Goal: Task Accomplishment & Management: Manage account settings

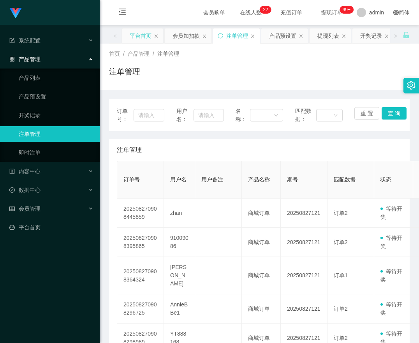
click at [147, 38] on div "平台首页" at bounding box center [141, 35] width 22 height 15
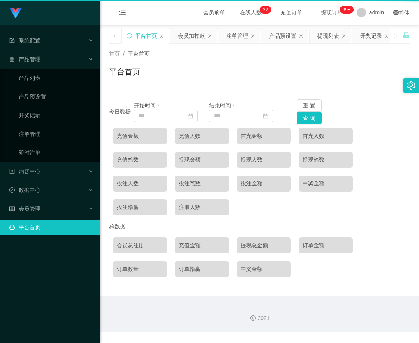
click at [147, 38] on div "平台首页" at bounding box center [146, 35] width 22 height 15
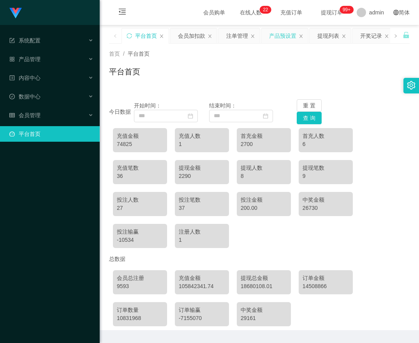
click at [278, 33] on div "产品预设置" at bounding box center [282, 35] width 27 height 15
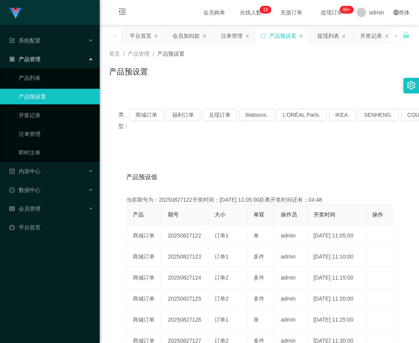
click at [142, 106] on div "类型： 商城订单 福利订单 兑现订单 Watsons. L'ORÉAL Paris. IKEA. [GEOGRAPHIC_DATA]. COURTS." at bounding box center [259, 120] width 301 height 42
click at [143, 112] on button "商城订单" at bounding box center [146, 115] width 34 height 12
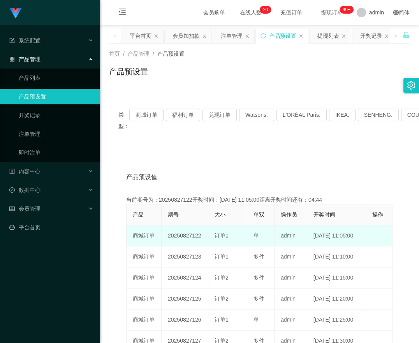
click at [357, 246] on td "[DATE] 11:05:00" at bounding box center [336, 235] width 59 height 21
click at [321, 246] on td "[DATE] 11:05:00" at bounding box center [336, 235] width 59 height 21
drag, startPoint x: 167, startPoint y: 250, endPoint x: 201, endPoint y: 252, distance: 34.3
click at [201, 246] on td "20250827122" at bounding box center [185, 235] width 47 height 21
copy td "20250827122"
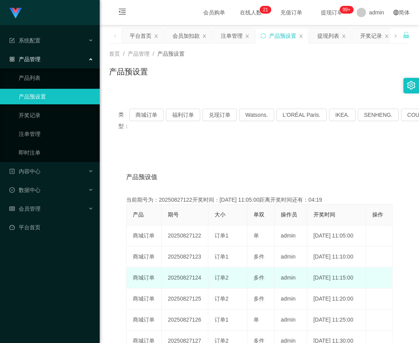
click at [251, 289] on td "多件" at bounding box center [260, 278] width 27 height 21
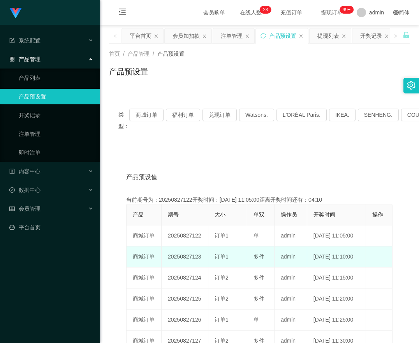
drag, startPoint x: 261, startPoint y: 273, endPoint x: 278, endPoint y: 243, distance: 34.2
click at [261, 268] on td "多件" at bounding box center [260, 256] width 27 height 21
